Goal: Transaction & Acquisition: Obtain resource

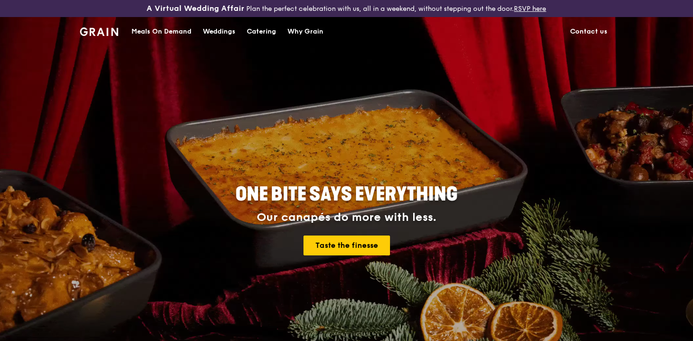
click at [256, 33] on div "Catering" at bounding box center [261, 31] width 29 height 28
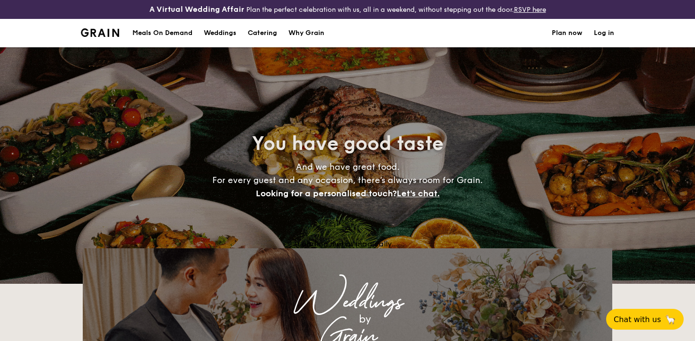
select select
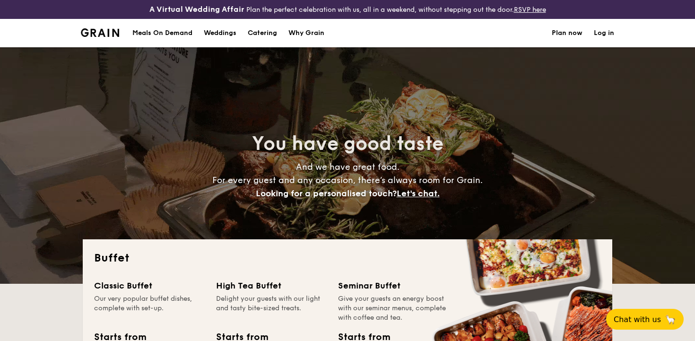
scroll to position [23, 0]
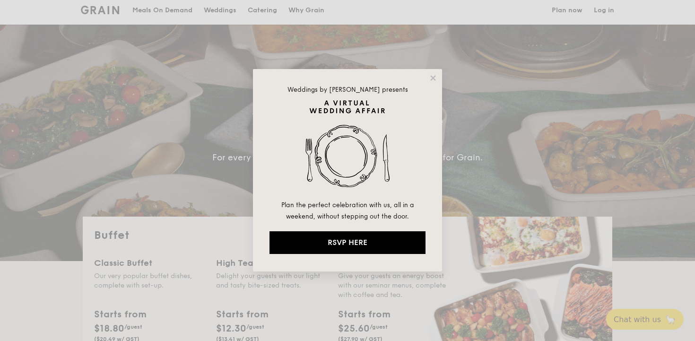
click at [432, 70] on div "Weddings by [PERSON_NAME] presents Plan the perfect celebration with us, all in…" at bounding box center [347, 170] width 189 height 202
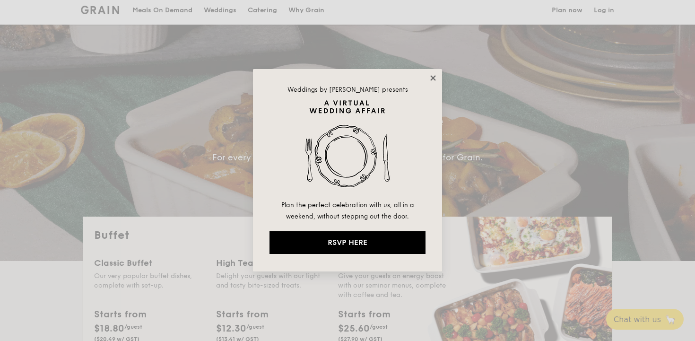
click at [434, 76] on icon at bounding box center [432, 77] width 5 height 5
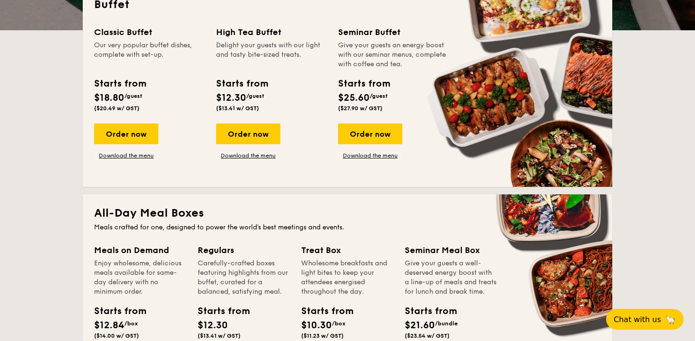
scroll to position [266, 0]
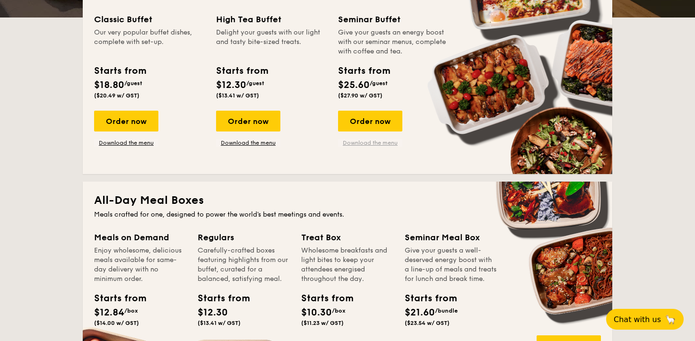
click at [377, 141] on link "Download the menu" at bounding box center [370, 143] width 64 height 8
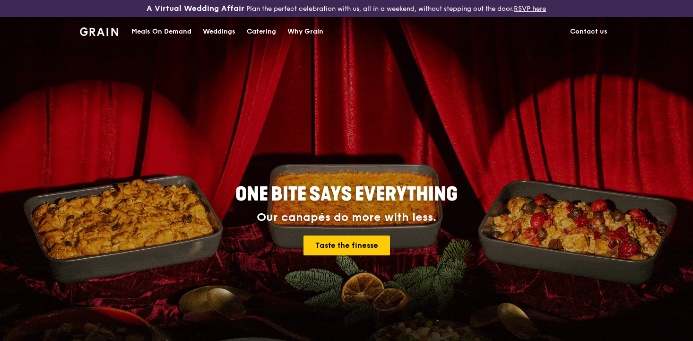
click at [264, 33] on div "Catering" at bounding box center [261, 31] width 29 height 28
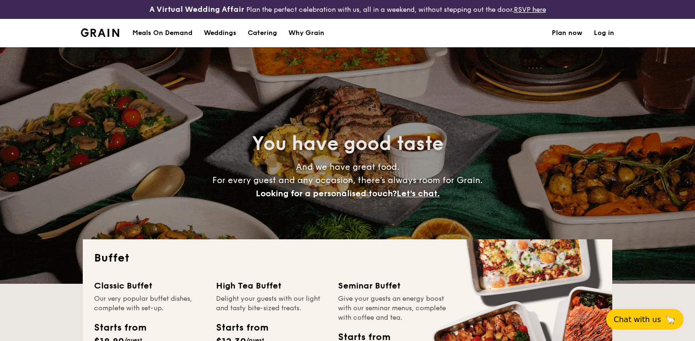
select select
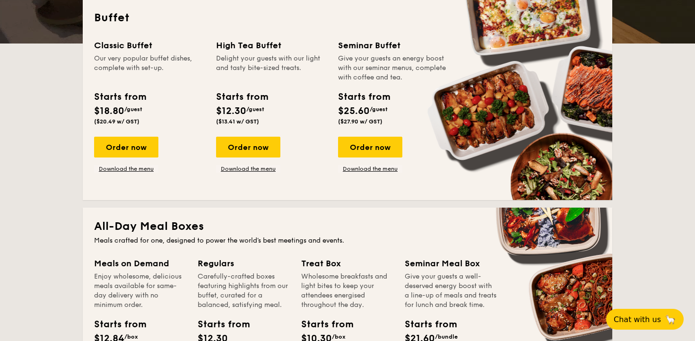
scroll to position [231, 0]
